Goal: Find specific page/section: Find specific page/section

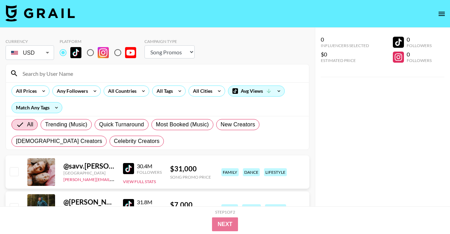
select select "Song"
click at [169, 89] on div "All Tags" at bounding box center [163, 91] width 22 height 10
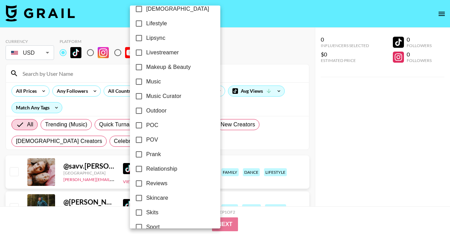
scroll to position [346, 0]
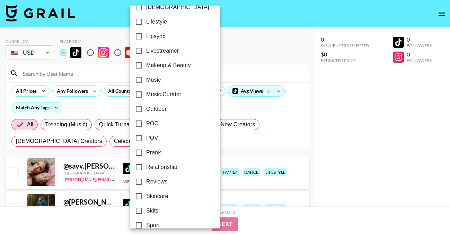
click at [152, 127] on span "POC" at bounding box center [152, 124] width 12 height 8
click at [146, 127] on input "POC" at bounding box center [139, 123] width 15 height 15
checkbox input "true"
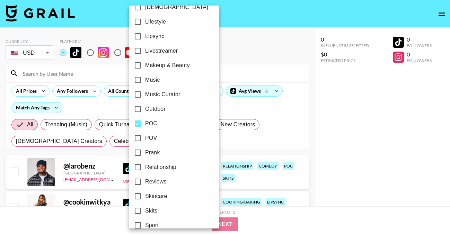
click at [275, 28] on div at bounding box center [225, 117] width 450 height 234
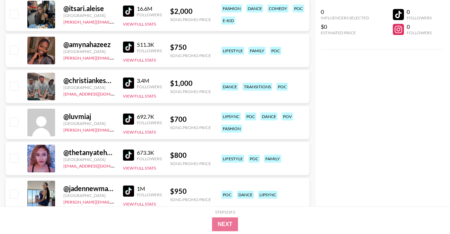
scroll to position [627, 0]
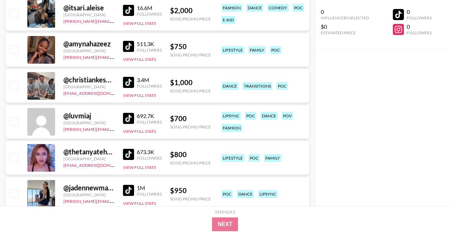
click at [128, 46] on img at bounding box center [128, 46] width 11 height 11
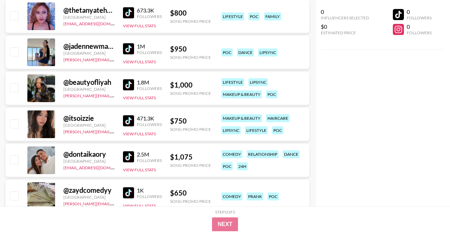
scroll to position [769, 0]
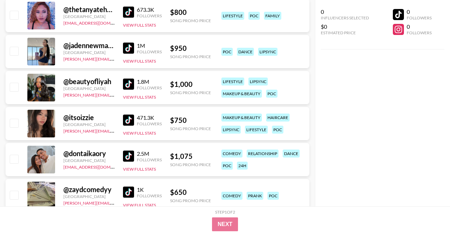
click at [125, 49] on img at bounding box center [128, 48] width 11 height 11
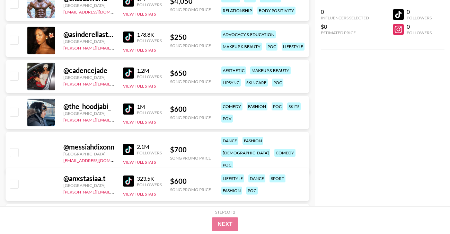
scroll to position [1754, 0]
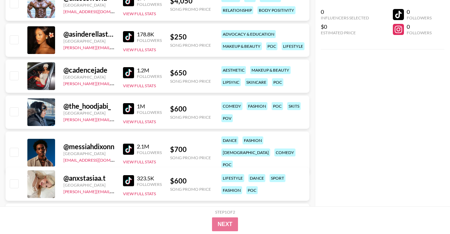
click at [129, 35] on img at bounding box center [128, 36] width 11 height 11
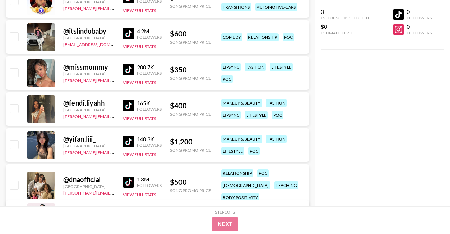
scroll to position [2035, 0]
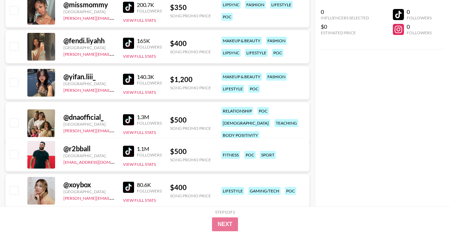
click at [132, 39] on img at bounding box center [128, 43] width 11 height 11
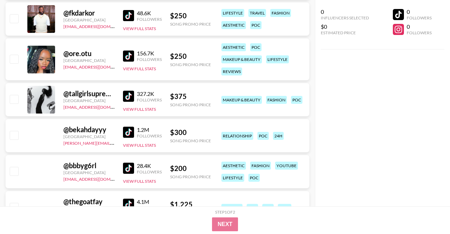
scroll to position [2721, 0]
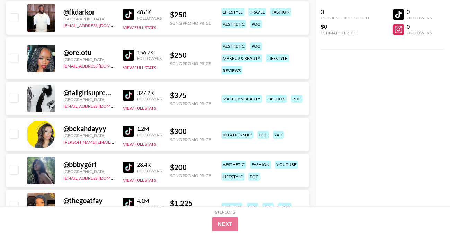
click at [128, 54] on img at bounding box center [128, 55] width 11 height 11
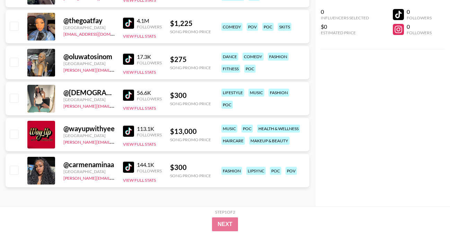
scroll to position [2902, 0]
click at [124, 60] on img at bounding box center [128, 58] width 11 height 11
